Goal: Task Accomplishment & Management: Manage account settings

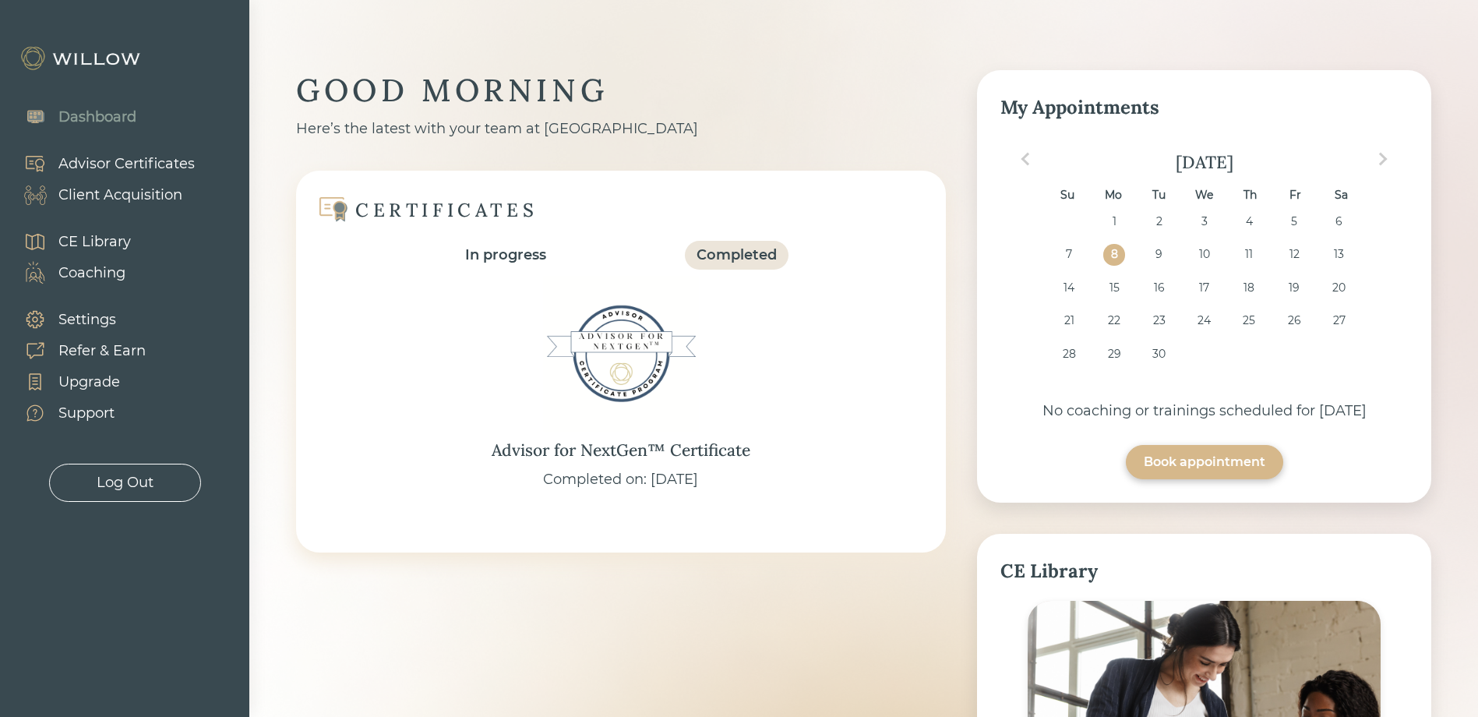
click at [98, 193] on div "Client Acquisition" at bounding box center [120, 195] width 124 height 21
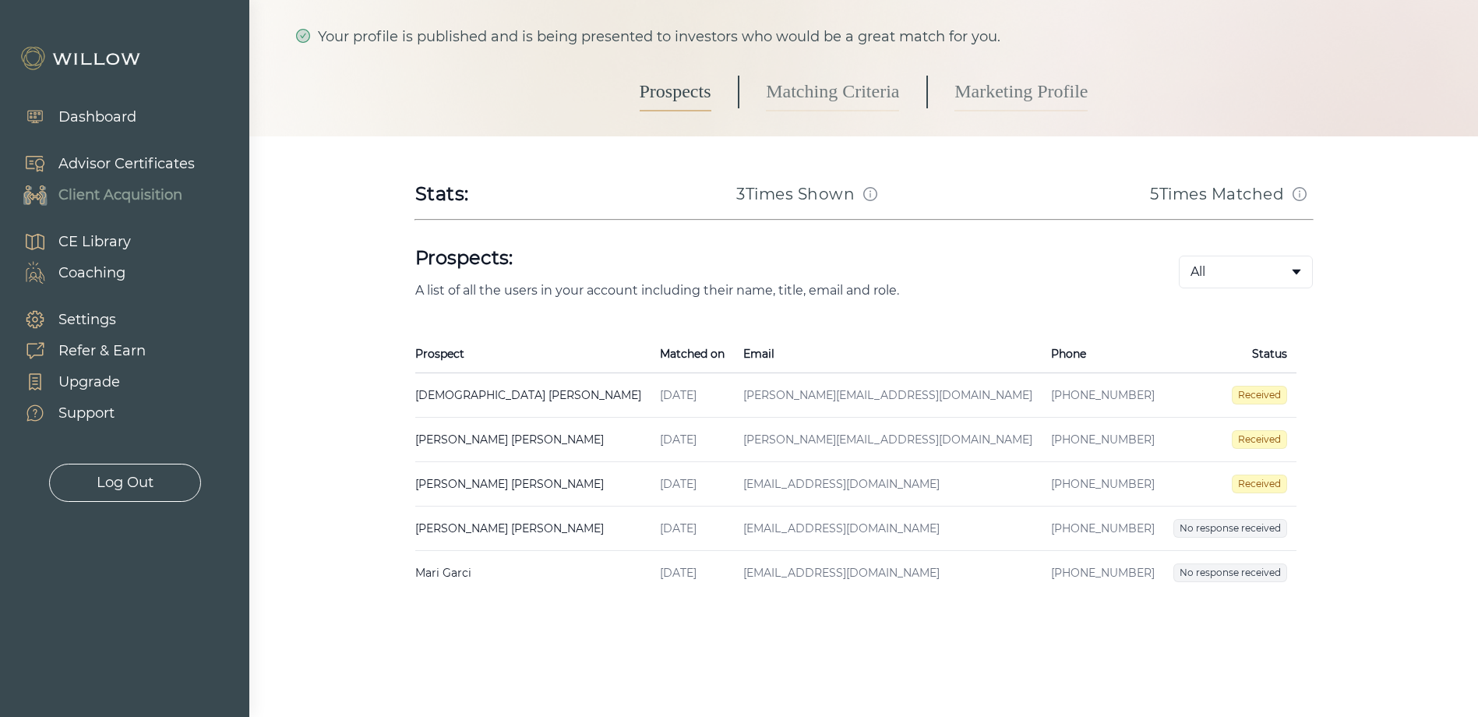
scroll to position [112, 0]
click at [1251, 489] on span "Received" at bounding box center [1259, 481] width 55 height 19
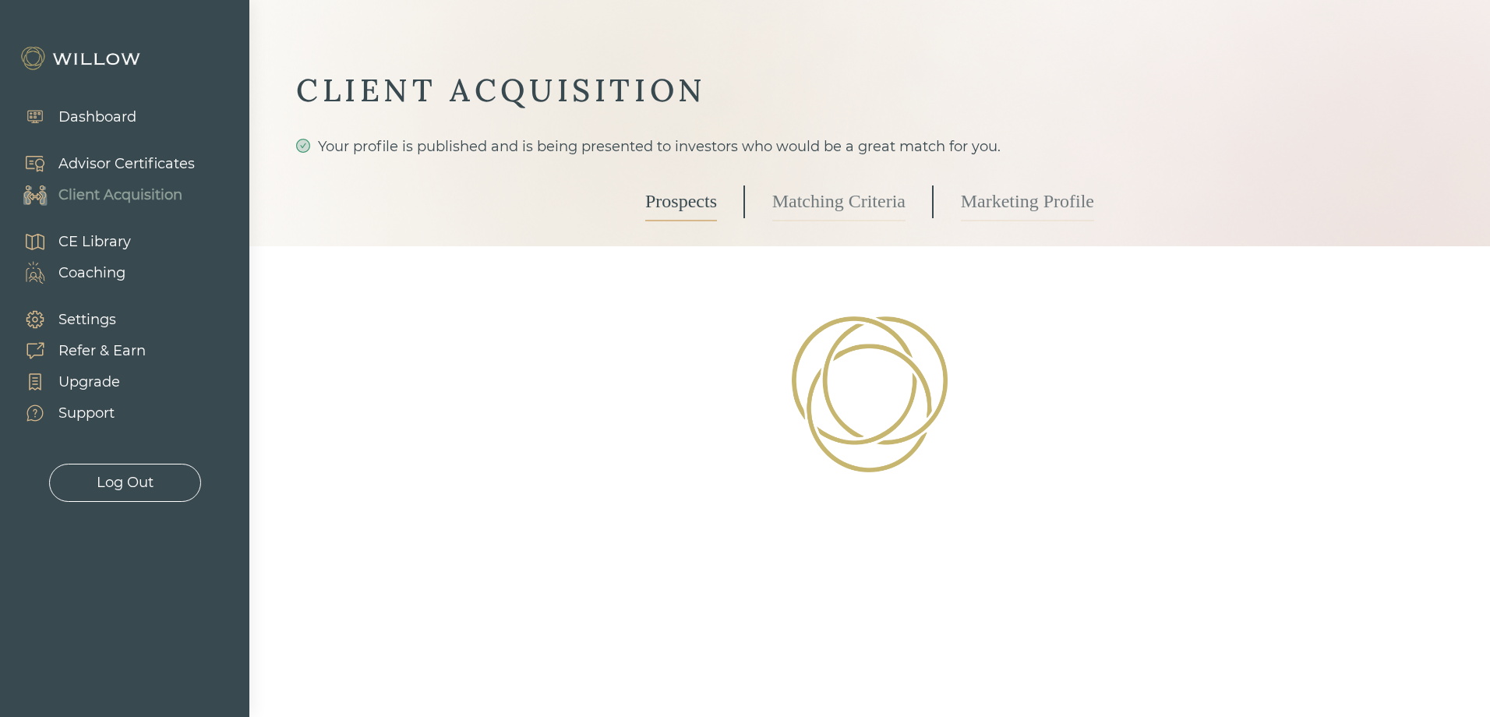
select select "3"
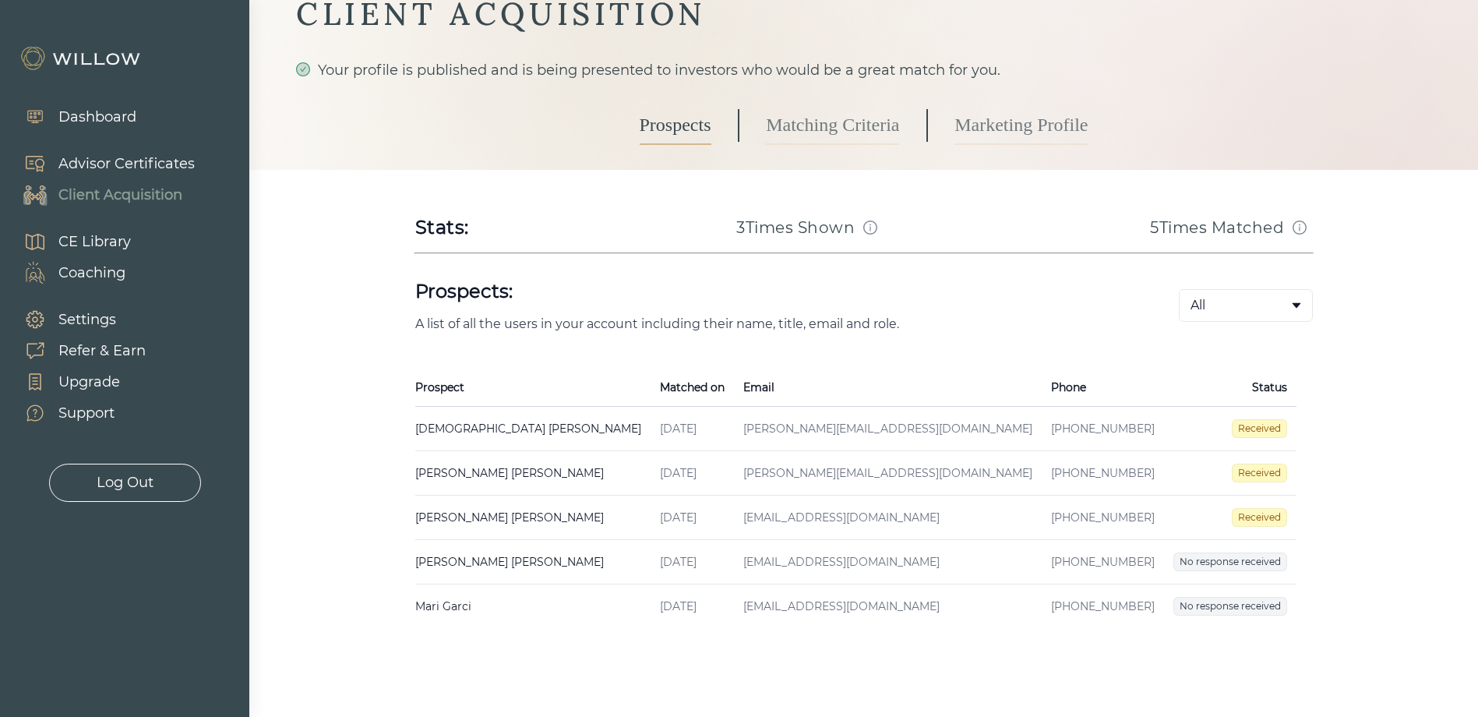
scroll to position [81, 0]
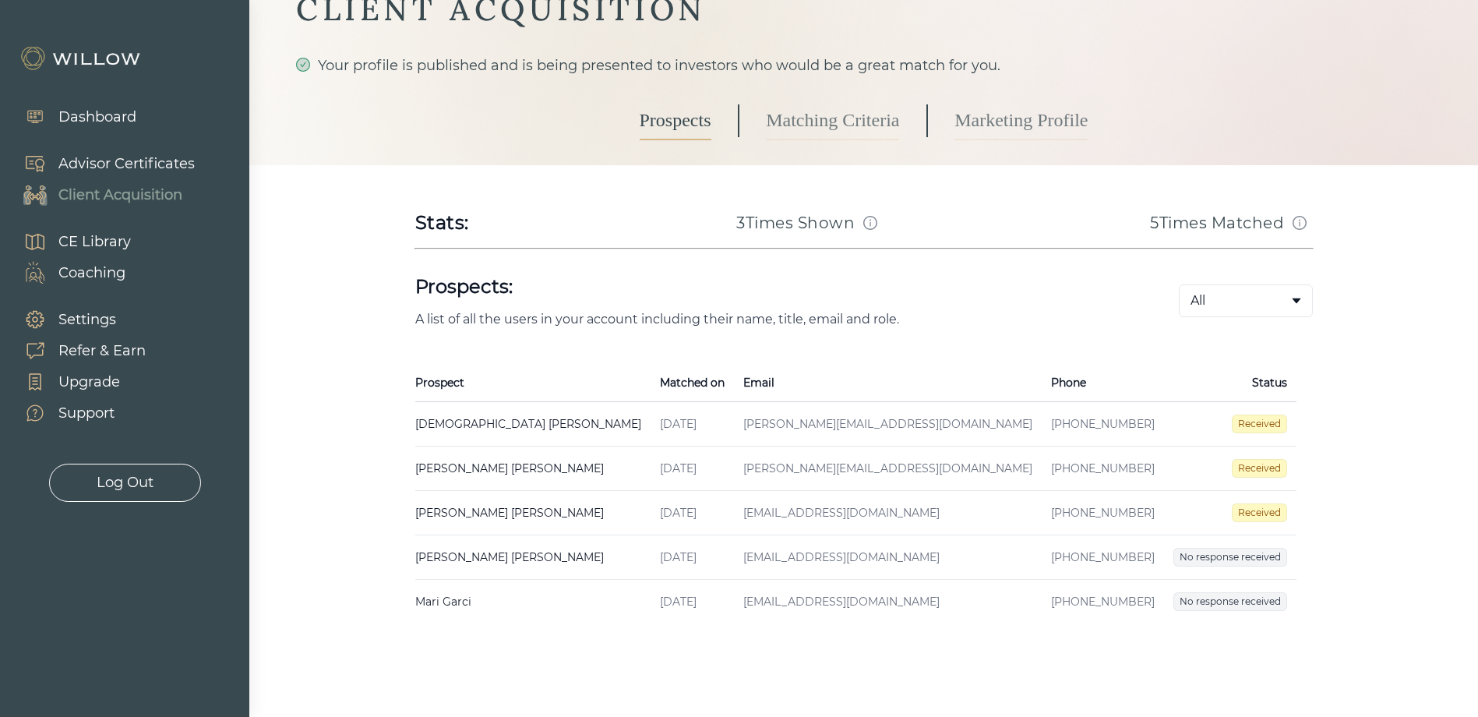
click at [496, 467] on td "[PERSON_NAME] Created on [DATE] Email [PERSON_NAME][EMAIL_ADDRESS][DOMAIN_NAME]…" at bounding box center [532, 469] width 235 height 44
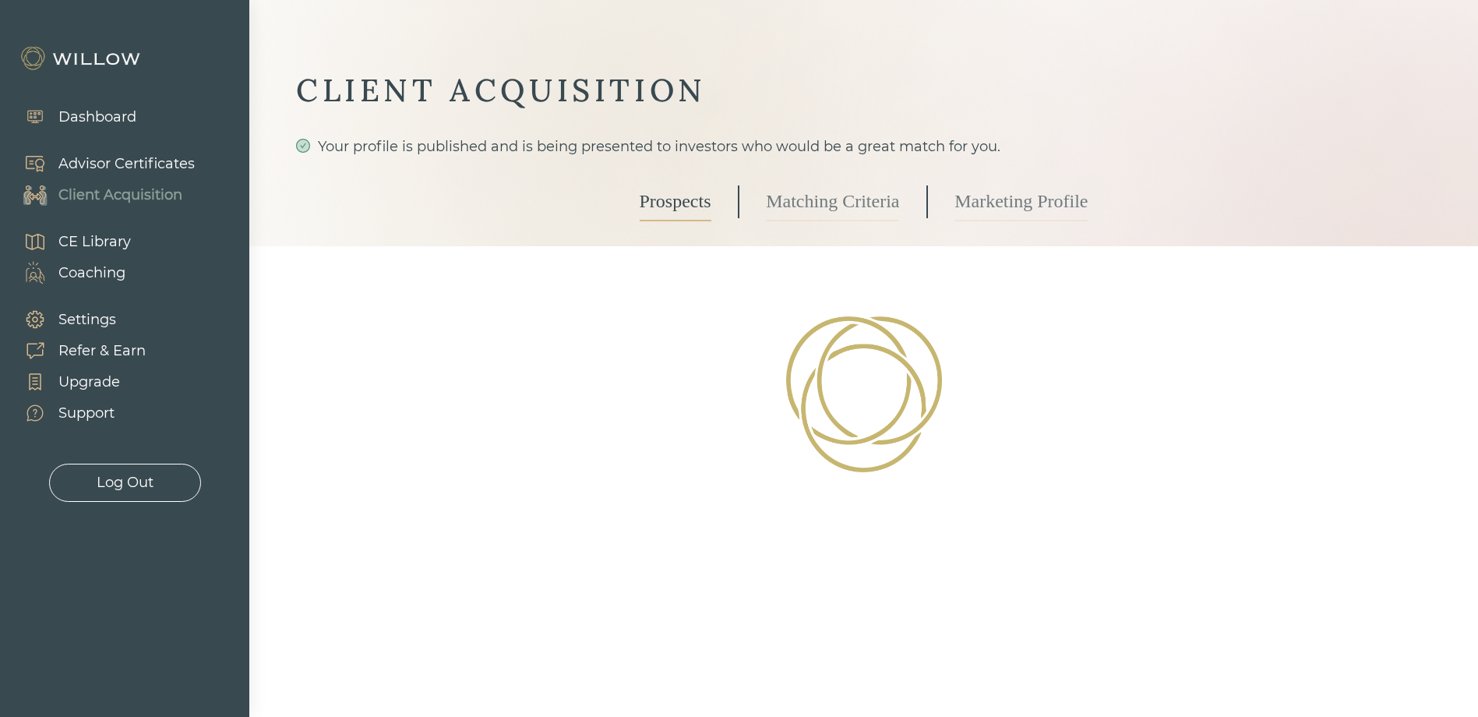
select select "3"
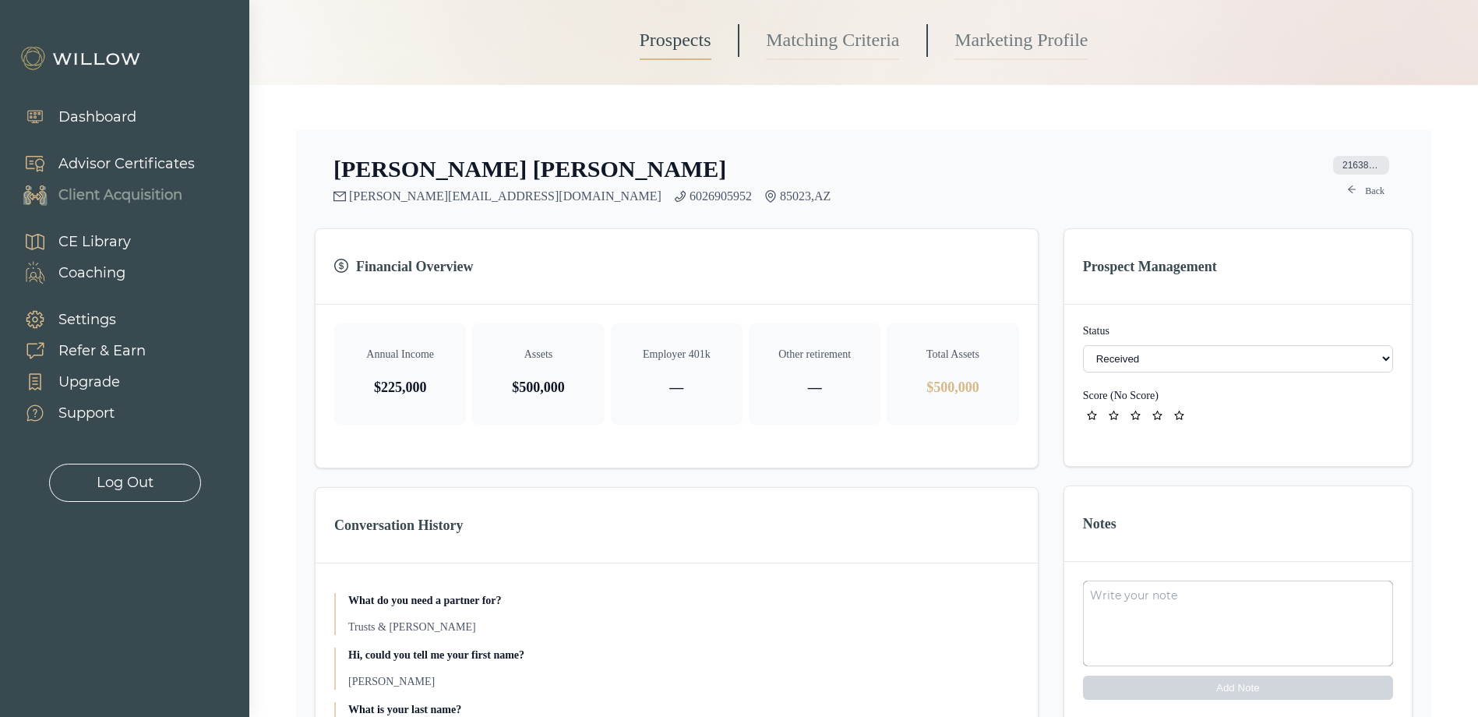
scroll to position [98, 0]
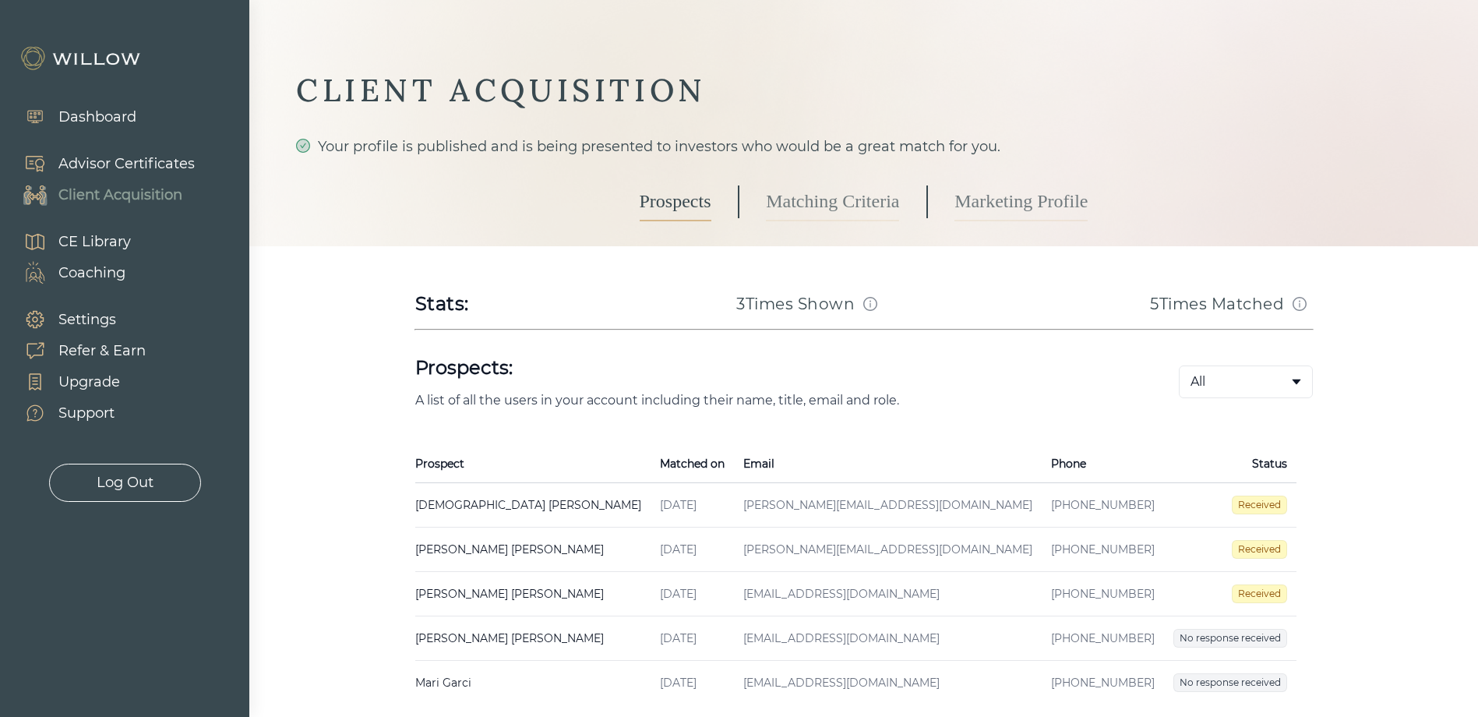
click at [663, 497] on td "[DATE]" at bounding box center [692, 505] width 83 height 44
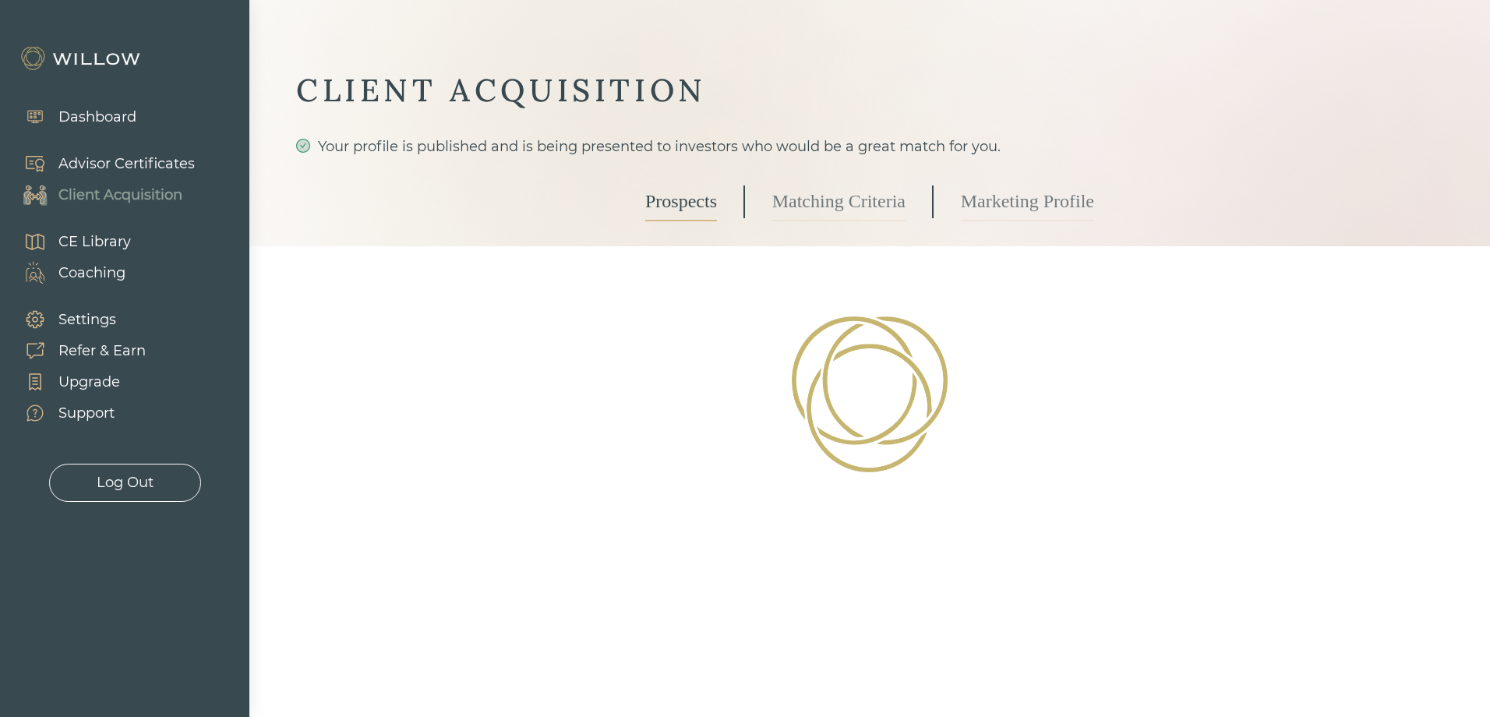
select select "3"
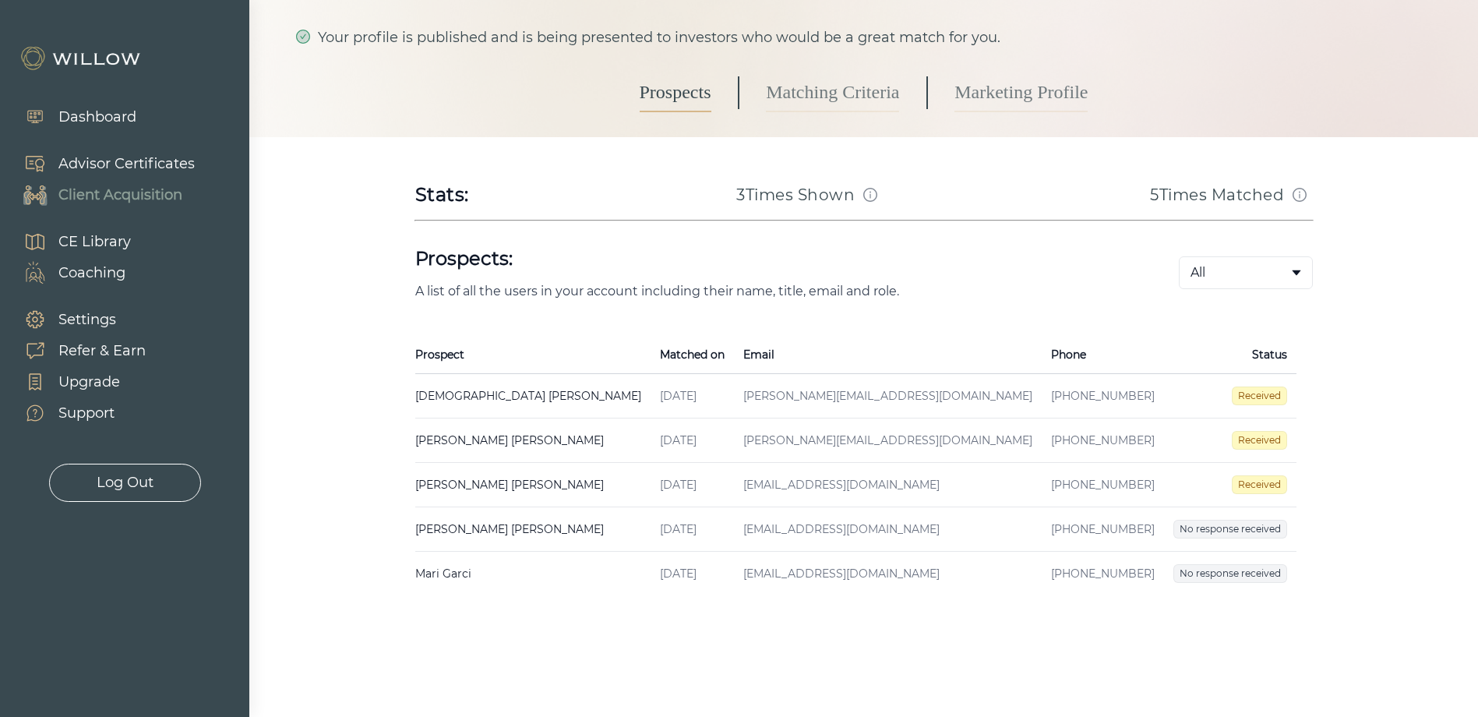
scroll to position [112, 0]
click at [514, 579] on td "[PERSON_NAME] Created on [DATE] Email [EMAIL_ADDRESS][DOMAIN_NAME] Phone [PHONE…" at bounding box center [532, 571] width 235 height 44
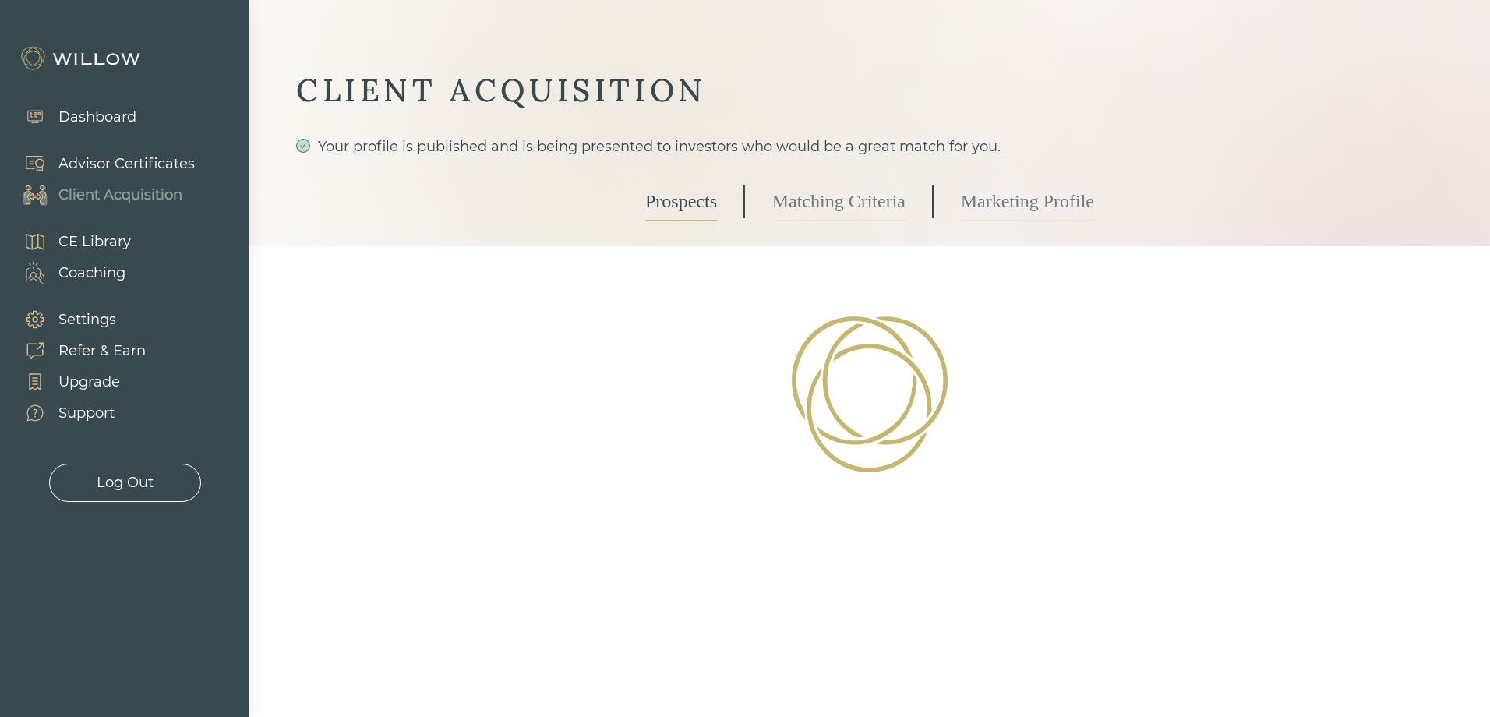
select select "2"
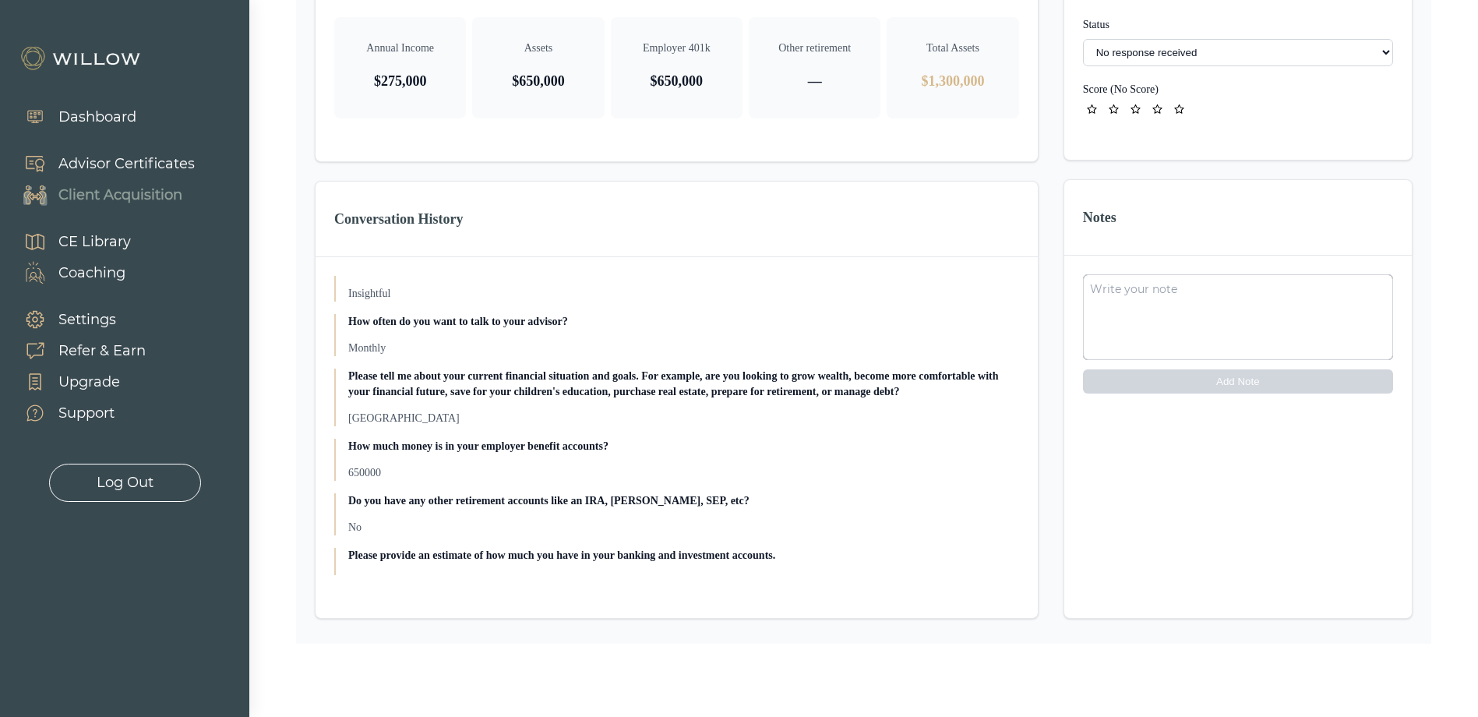
scroll to position [935, 0]
